Goal: Information Seeking & Learning: Learn about a topic

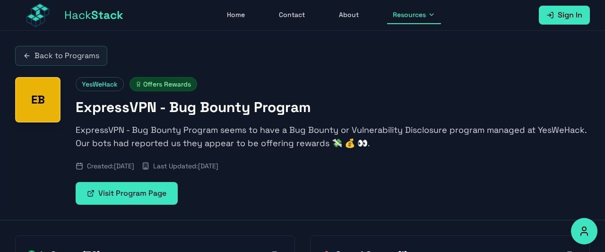
scroll to position [197, 0]
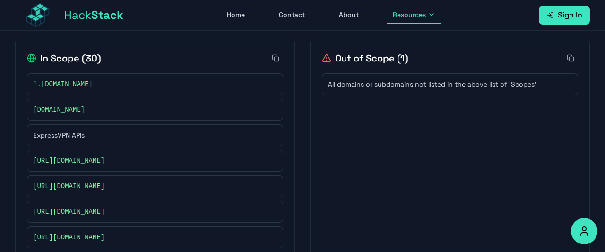
click at [135, 86] on div "*.[DOMAIN_NAME]" at bounding box center [155, 83] width 244 height 9
click at [67, 84] on span "*.[DOMAIN_NAME]" at bounding box center [63, 83] width 60 height 9
click at [102, 185] on span "[URL][DOMAIN_NAME]" at bounding box center [68, 186] width 71 height 9
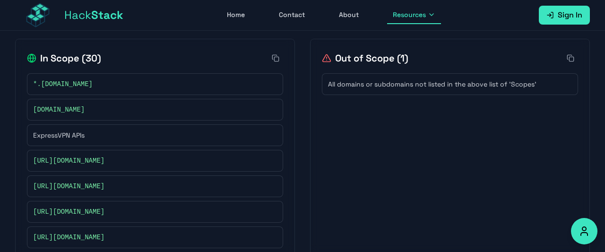
click at [102, 185] on span "[URL][DOMAIN_NAME]" at bounding box center [68, 186] width 71 height 9
click at [61, 108] on span "[DOMAIN_NAME]" at bounding box center [59, 109] width 52 height 9
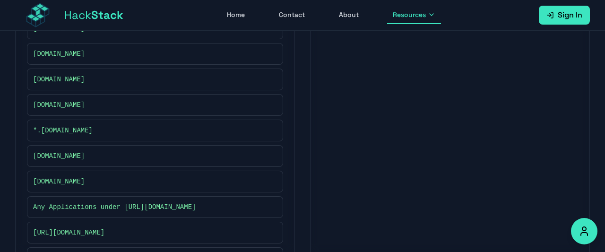
scroll to position [796, 0]
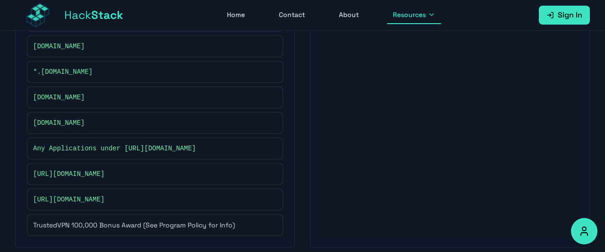
click at [74, 93] on span "[DOMAIN_NAME]" at bounding box center [59, 97] width 52 height 9
